Goal: Transaction & Acquisition: Purchase product/service

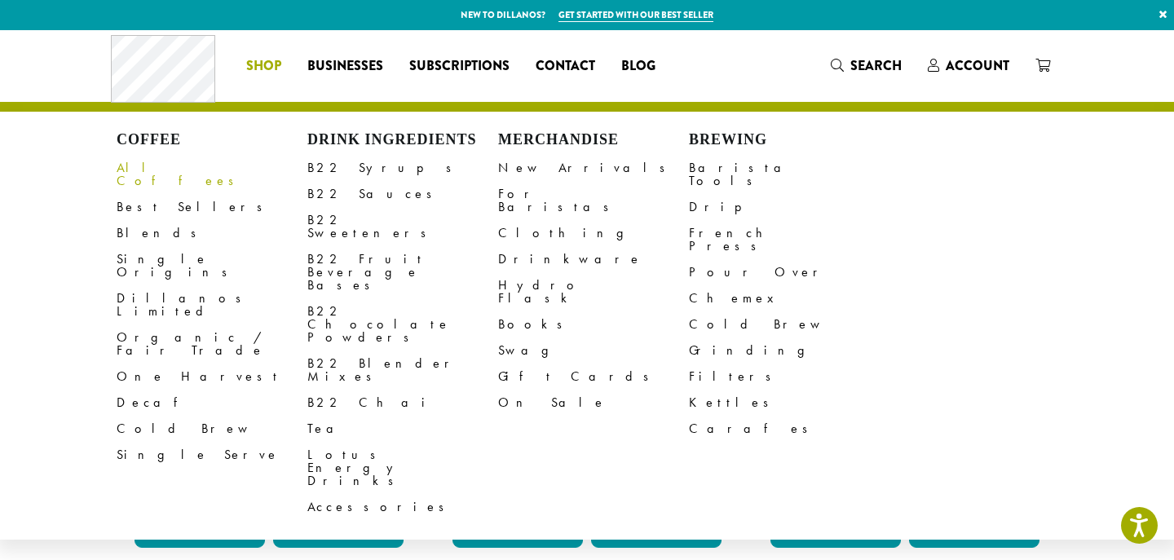
click at [158, 167] on link "All Coffees" at bounding box center [212, 174] width 191 height 39
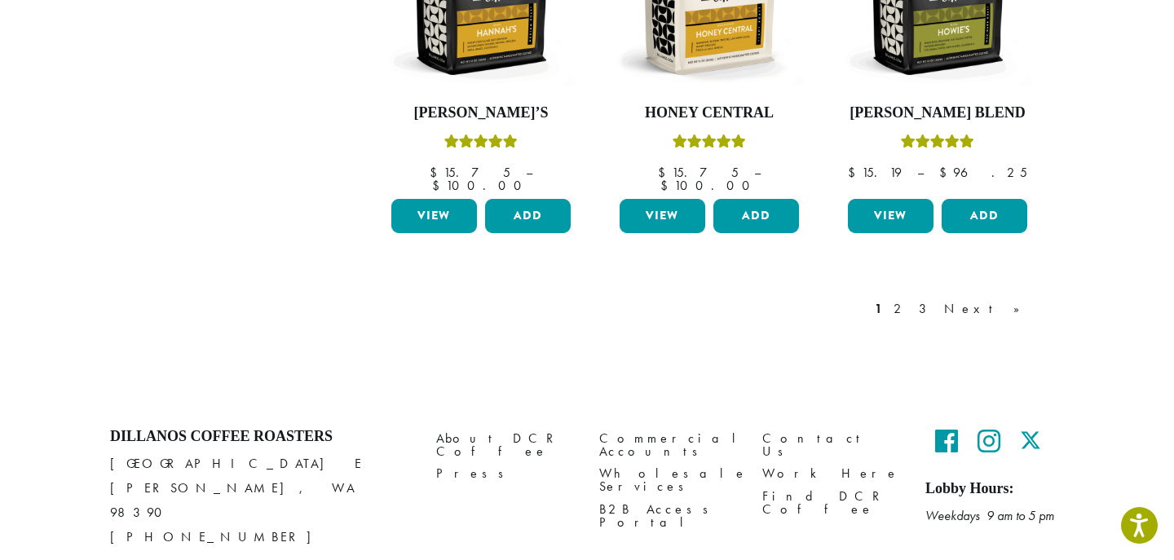
scroll to position [1522, 0]
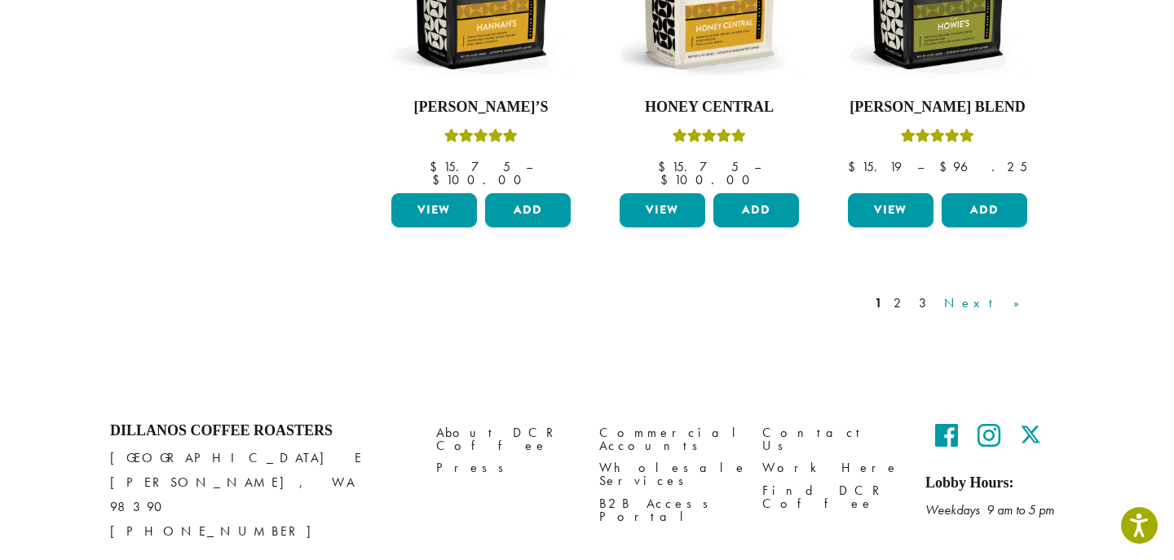
click at [1007, 294] on link "Next »" at bounding box center [988, 304] width 94 height 20
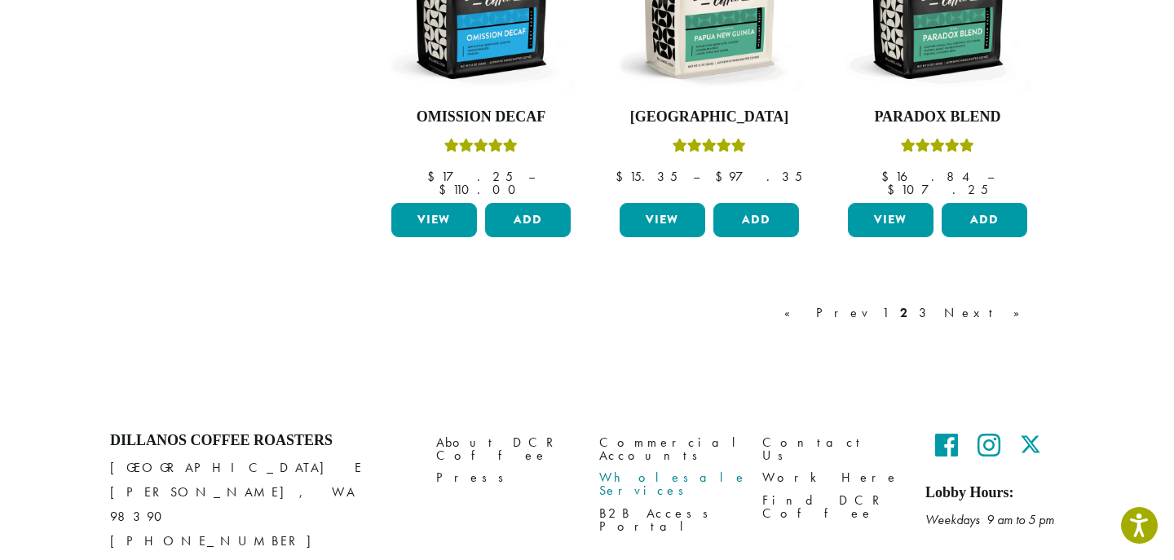
scroll to position [1524, 0]
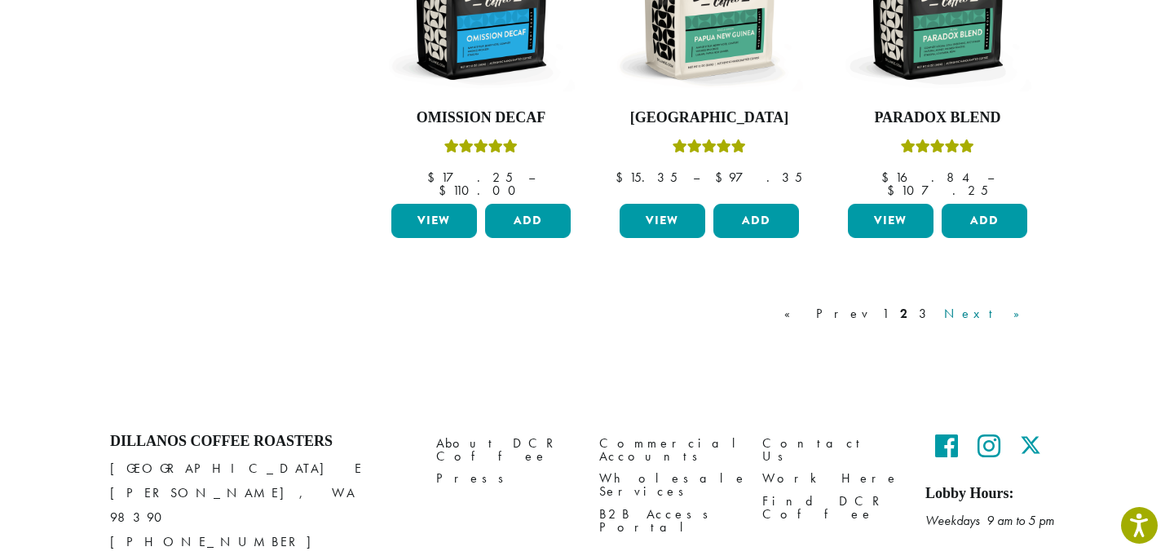
click at [1008, 304] on link "Next »" at bounding box center [988, 314] width 94 height 20
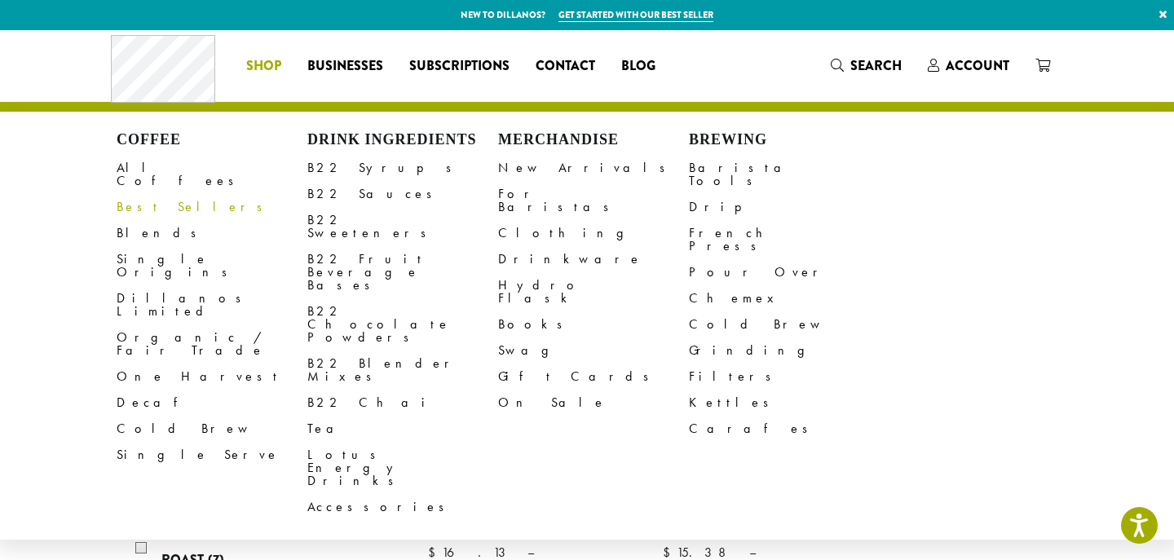
click at [154, 194] on link "Best Sellers" at bounding box center [212, 207] width 191 height 26
click at [137, 220] on link "Blends" at bounding box center [212, 233] width 191 height 26
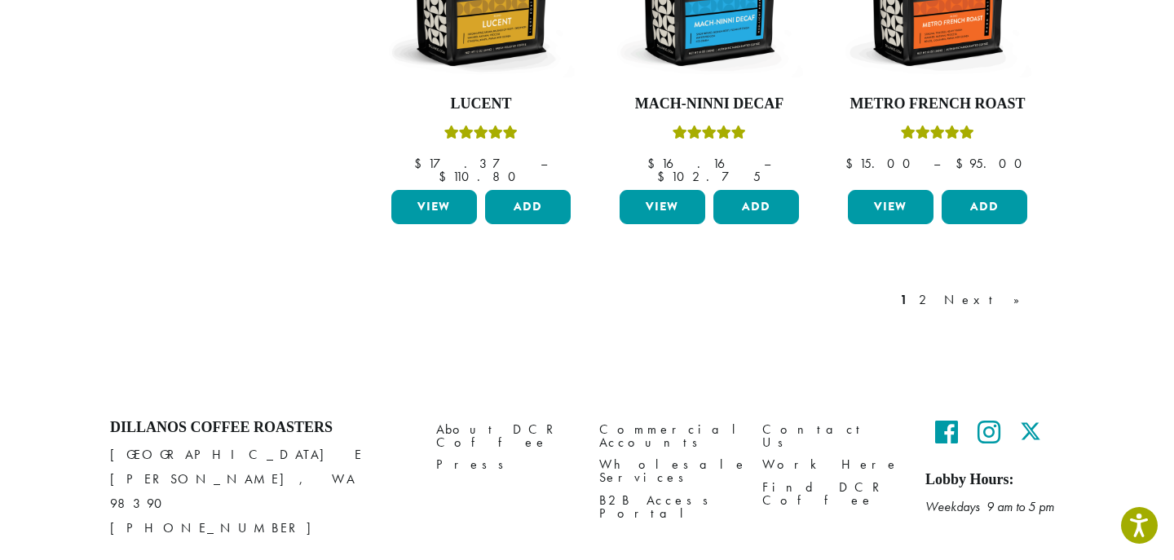
scroll to position [1524, 0]
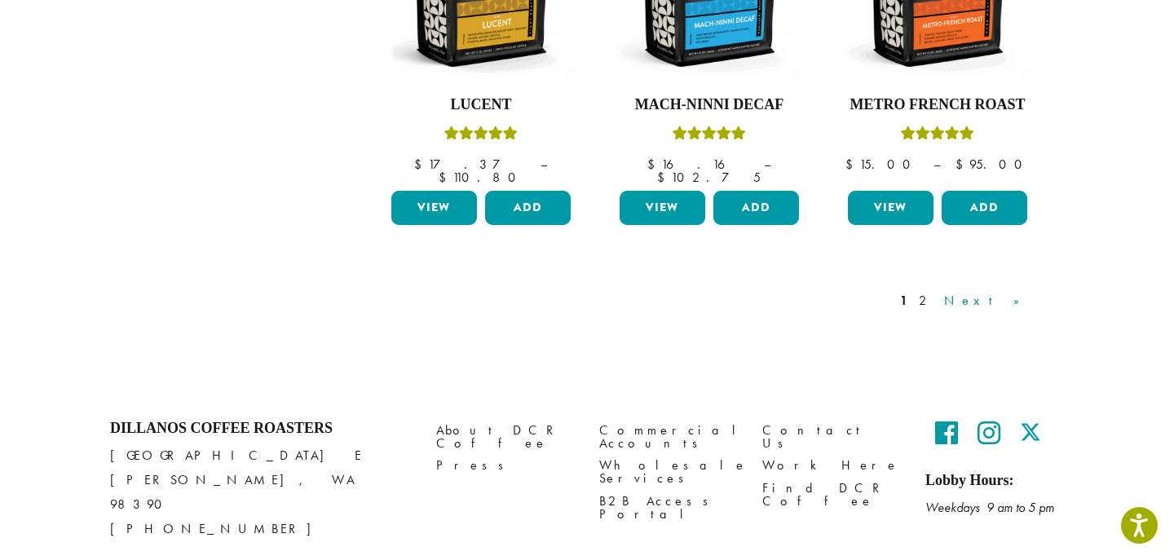
click at [1014, 291] on link "Next »" at bounding box center [988, 301] width 94 height 20
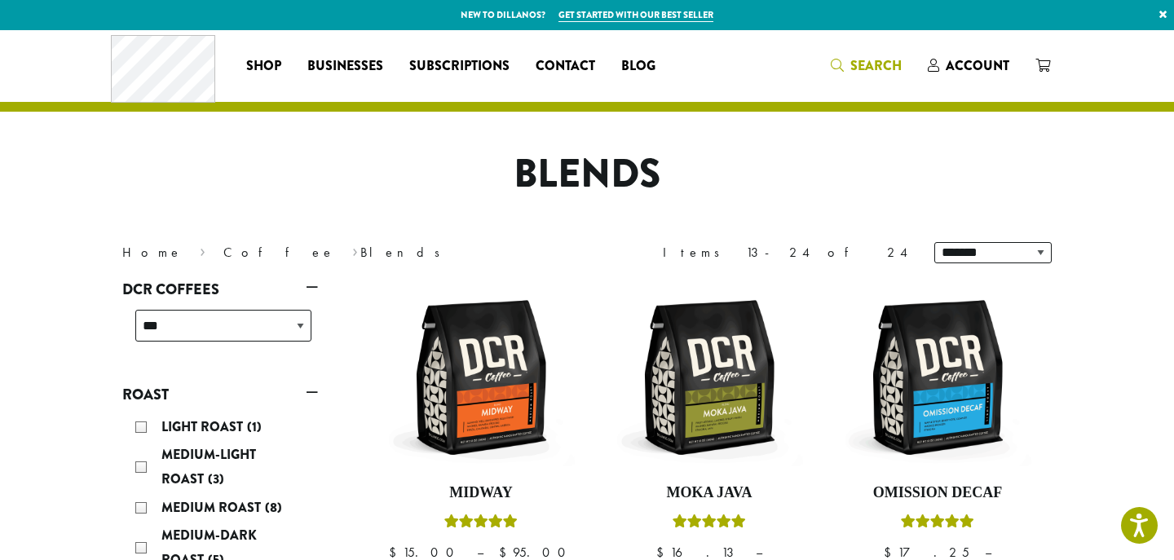
click at [864, 63] on span "Search" at bounding box center [876, 65] width 51 height 19
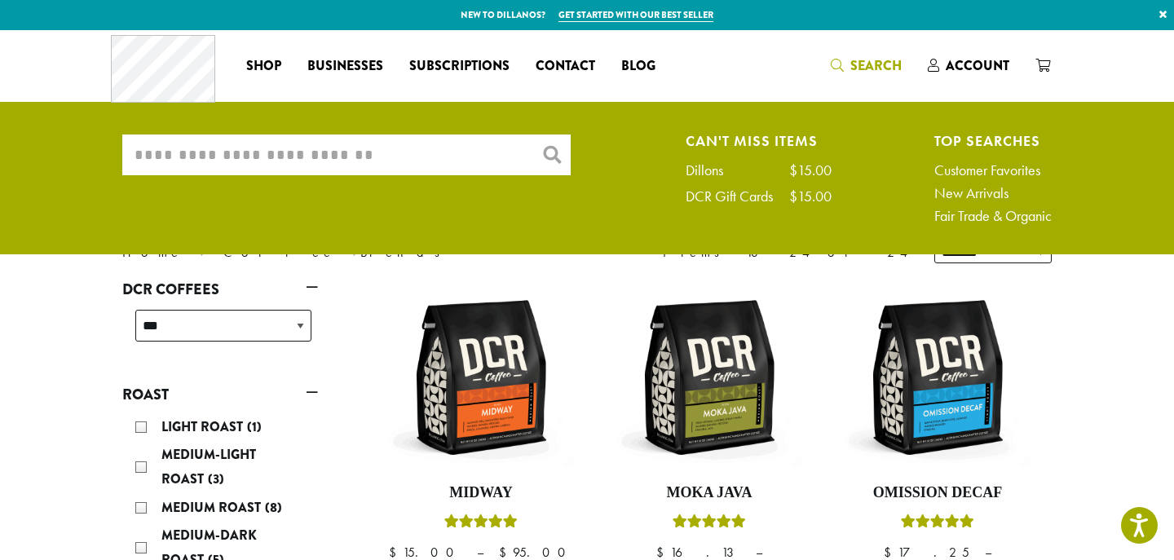
click at [344, 143] on input "What are you searching for?" at bounding box center [346, 155] width 449 height 41
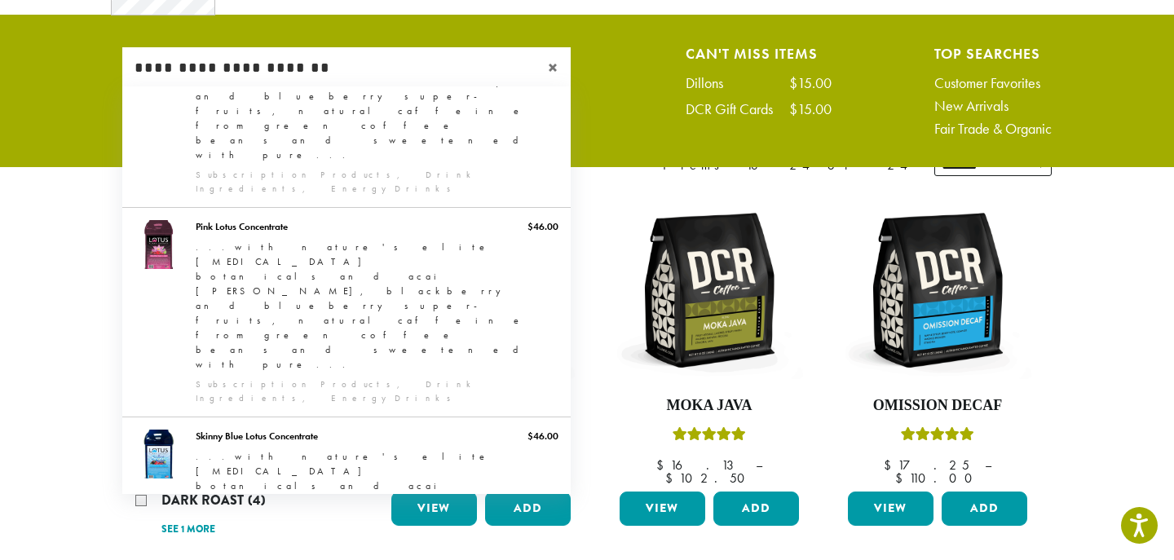
scroll to position [90, 0]
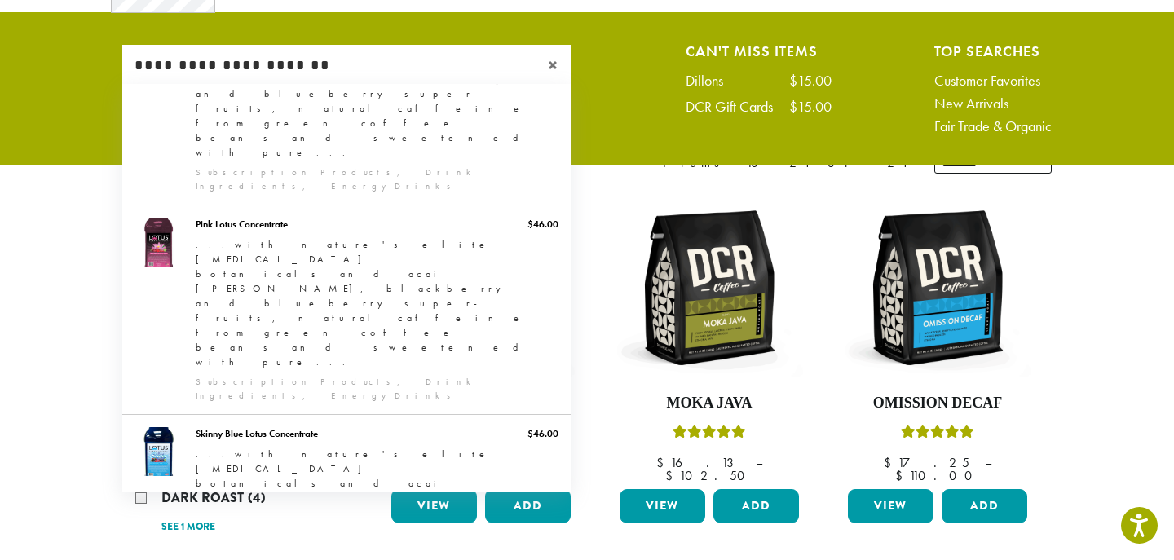
type input "**********"
click at [48, 86] on ul "**********" at bounding box center [587, 93] width 1174 height 143
